Goal: Task Accomplishment & Management: Complete application form

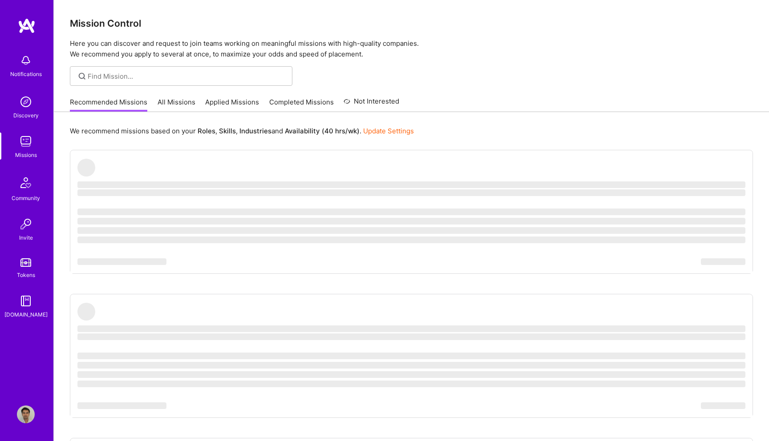
click at [26, 61] on img at bounding box center [26, 61] width 18 height 18
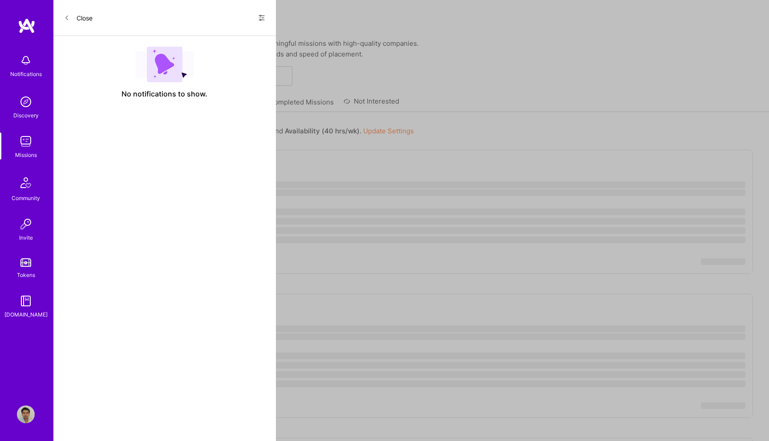
click at [263, 20] on icon at bounding box center [261, 17] width 7 height 7
click at [231, 35] on div "Show all notifications" at bounding box center [207, 37] width 115 height 18
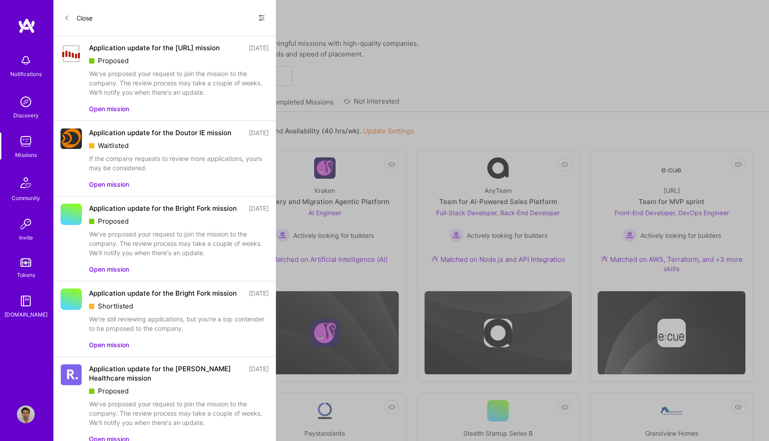
click at [104, 87] on div "We've proposed your request to join the mission to the company. The review proc…" at bounding box center [179, 83] width 180 height 28
click at [104, 110] on div "Application update for the [URL] mission [DATE] Proposed We've proposed your re…" at bounding box center [179, 78] width 180 height 70
click at [104, 113] on button "Open mission" at bounding box center [109, 108] width 40 height 9
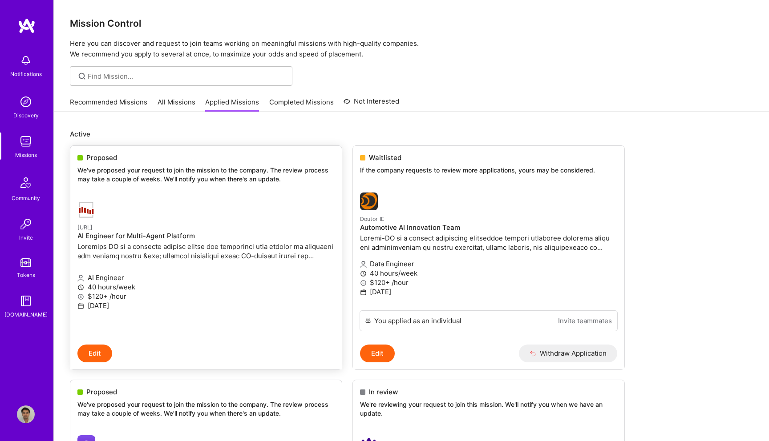
click at [193, 170] on p "We've proposed your request to join the mission to the company. The review proc…" at bounding box center [205, 174] width 257 height 17
click at [133, 238] on h4 "AI Engineer for Multi-Agent Platform" at bounding box center [205, 236] width 257 height 8
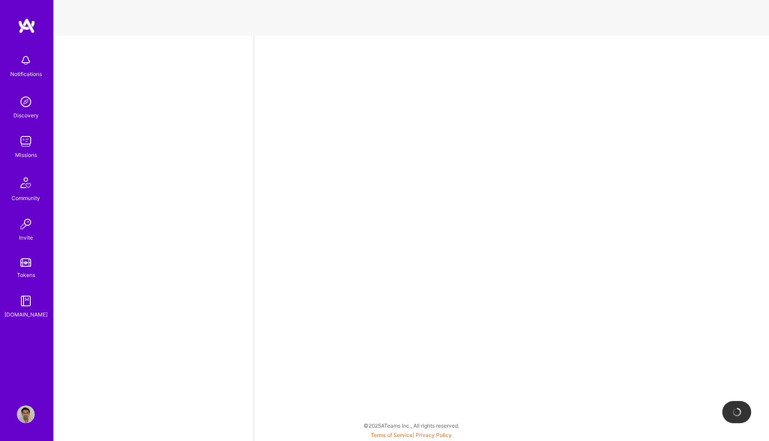
select select "US"
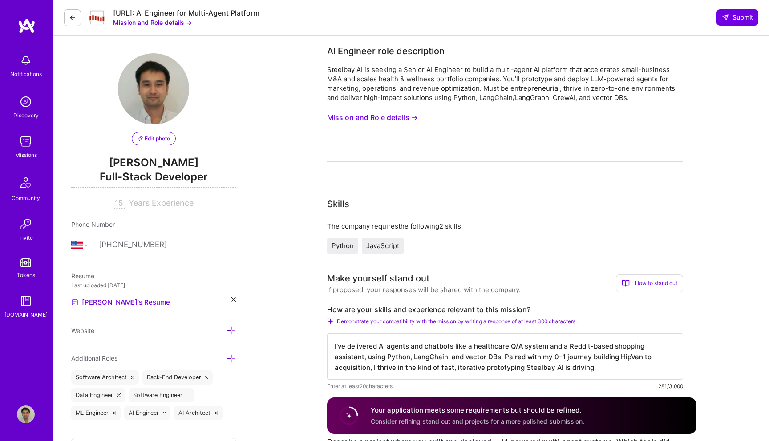
click at [361, 117] on button "Mission and Role details →" at bounding box center [372, 117] width 91 height 16
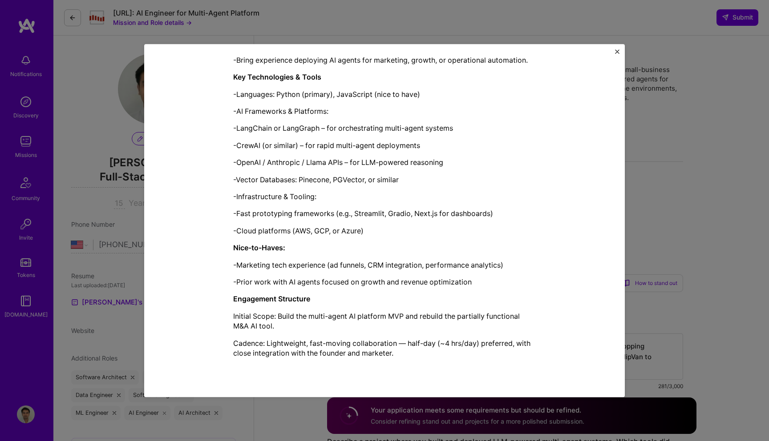
scroll to position [660, 0]
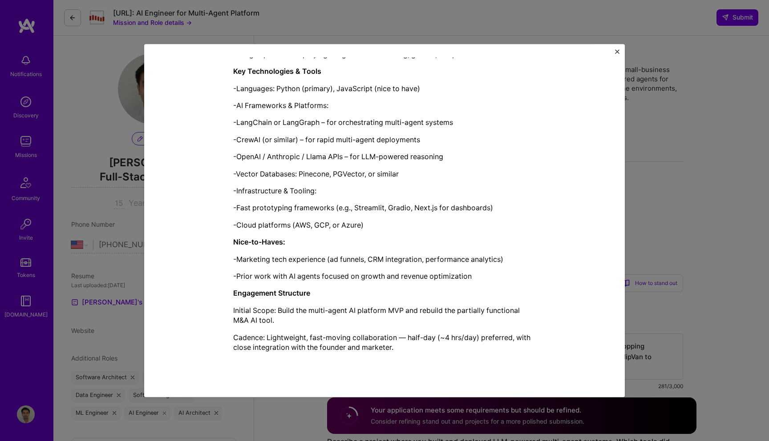
click at [689, 143] on div "Mission Description and Role Details AI Engineer role description Steelbay AI i…" at bounding box center [384, 220] width 769 height 441
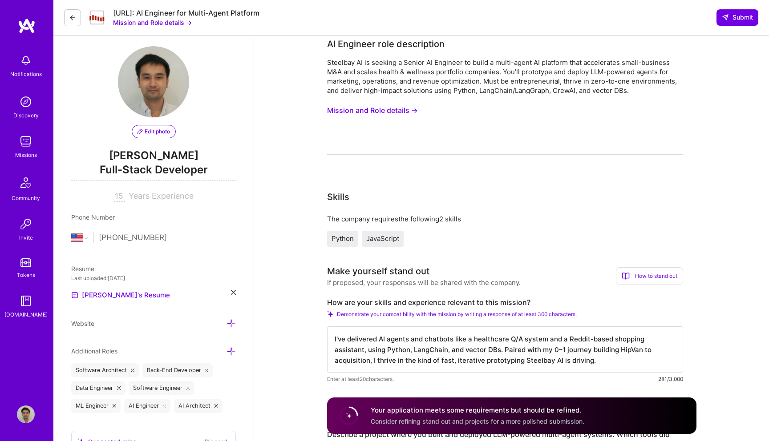
scroll to position [0, 0]
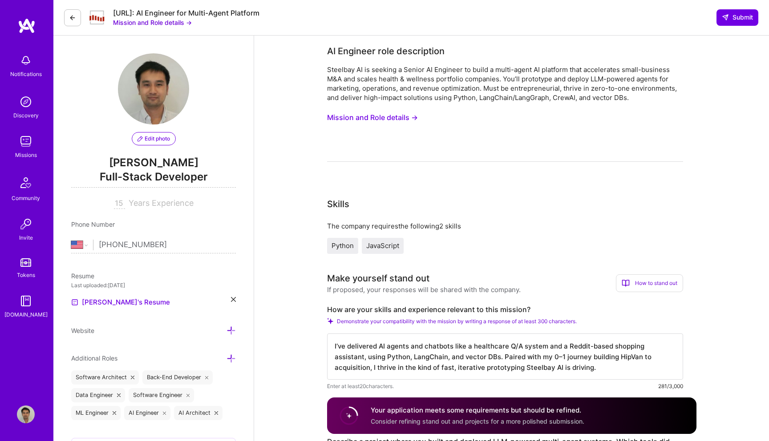
click at [368, 116] on button "Mission and Role details →" at bounding box center [372, 117] width 91 height 16
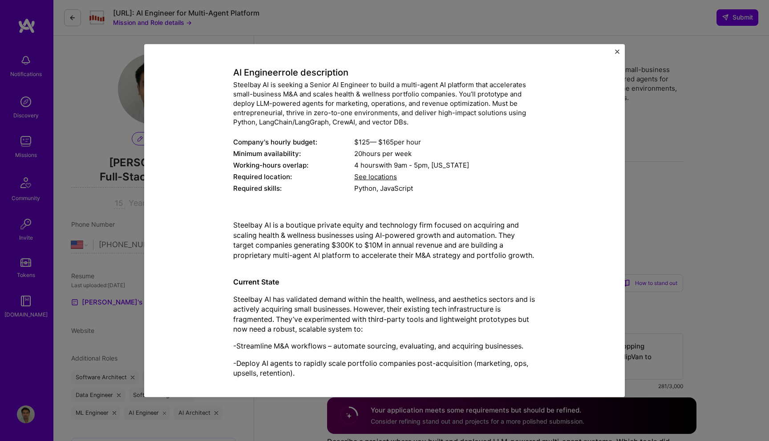
scroll to position [39, 0]
click at [373, 181] on span "See locations" at bounding box center [375, 178] width 43 height 8
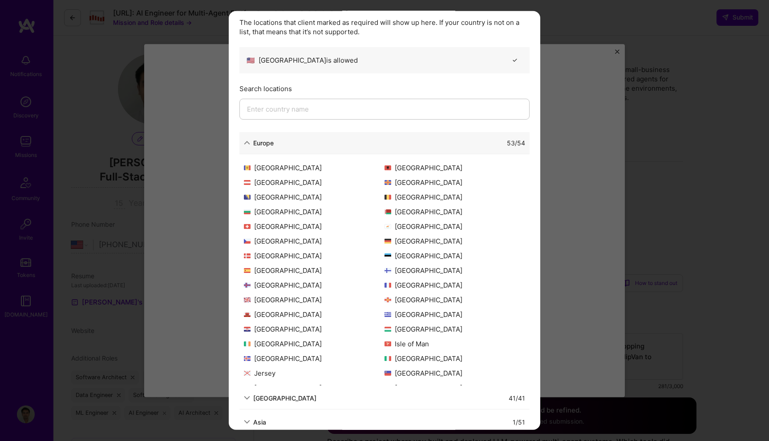
scroll to position [38, 0]
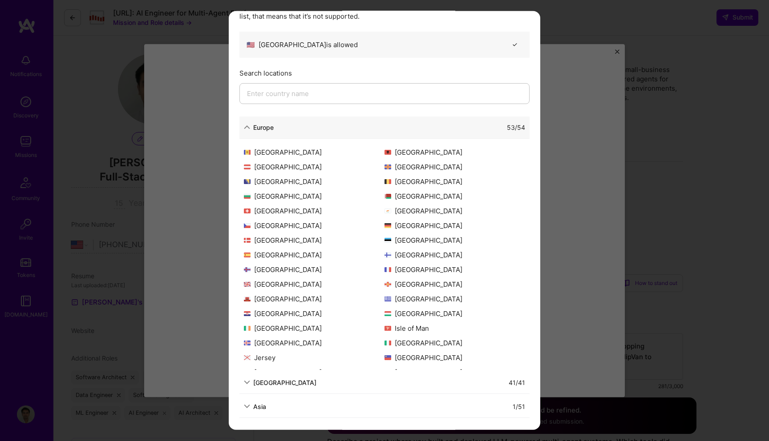
click at [683, 169] on div "Allowed Locations The locations that client marked as required will show up her…" at bounding box center [384, 220] width 769 height 441
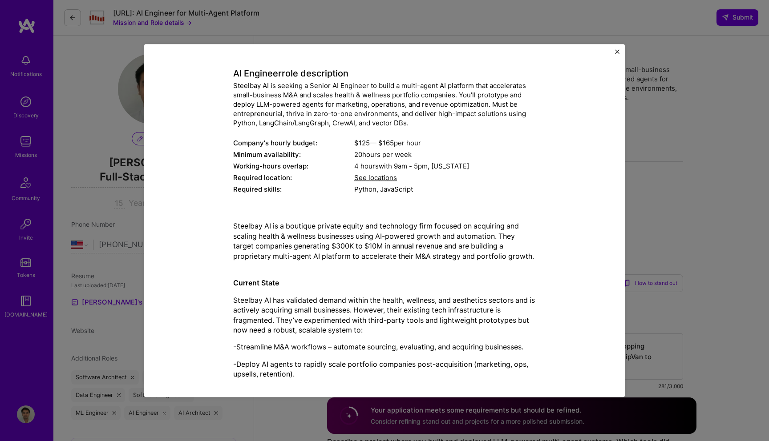
click at [704, 168] on div "Mission Description and Role Details AI Engineer role description Steelbay AI i…" at bounding box center [384, 220] width 769 height 441
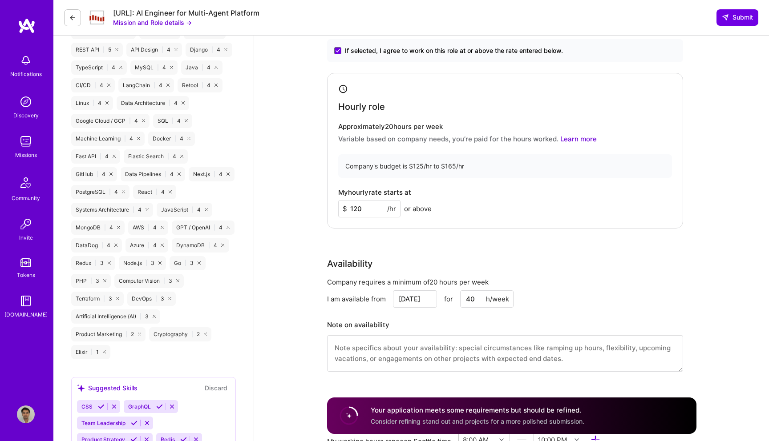
scroll to position [568, 0]
click at [374, 209] on input "120" at bounding box center [369, 206] width 62 height 17
type input "140"
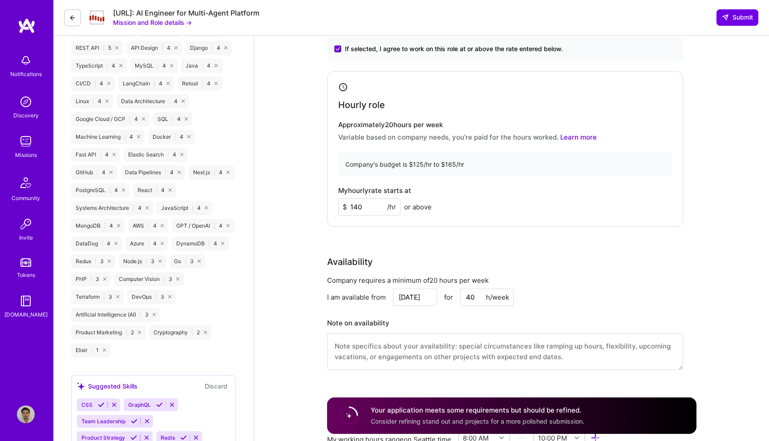
click at [438, 233] on div "Rate Your rate should reflect your skills, experience, role requirements, and m…" at bounding box center [511, 189] width 369 height 383
click at [745, 16] on span "Submit" at bounding box center [736, 17] width 31 height 9
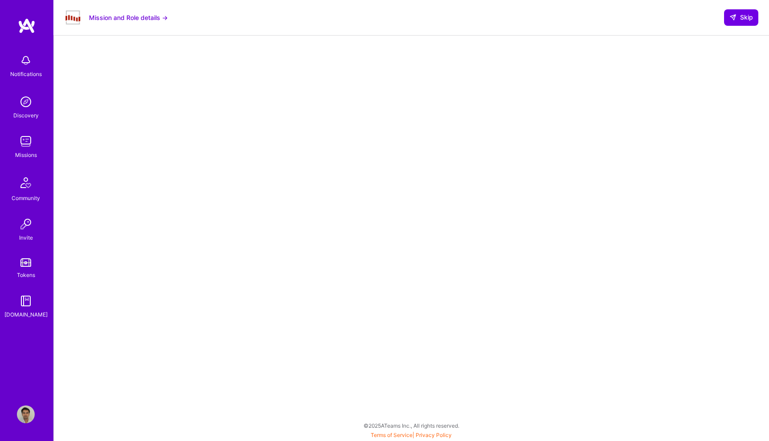
scroll to position [59, 0]
